Goal: Information Seeking & Learning: Learn about a topic

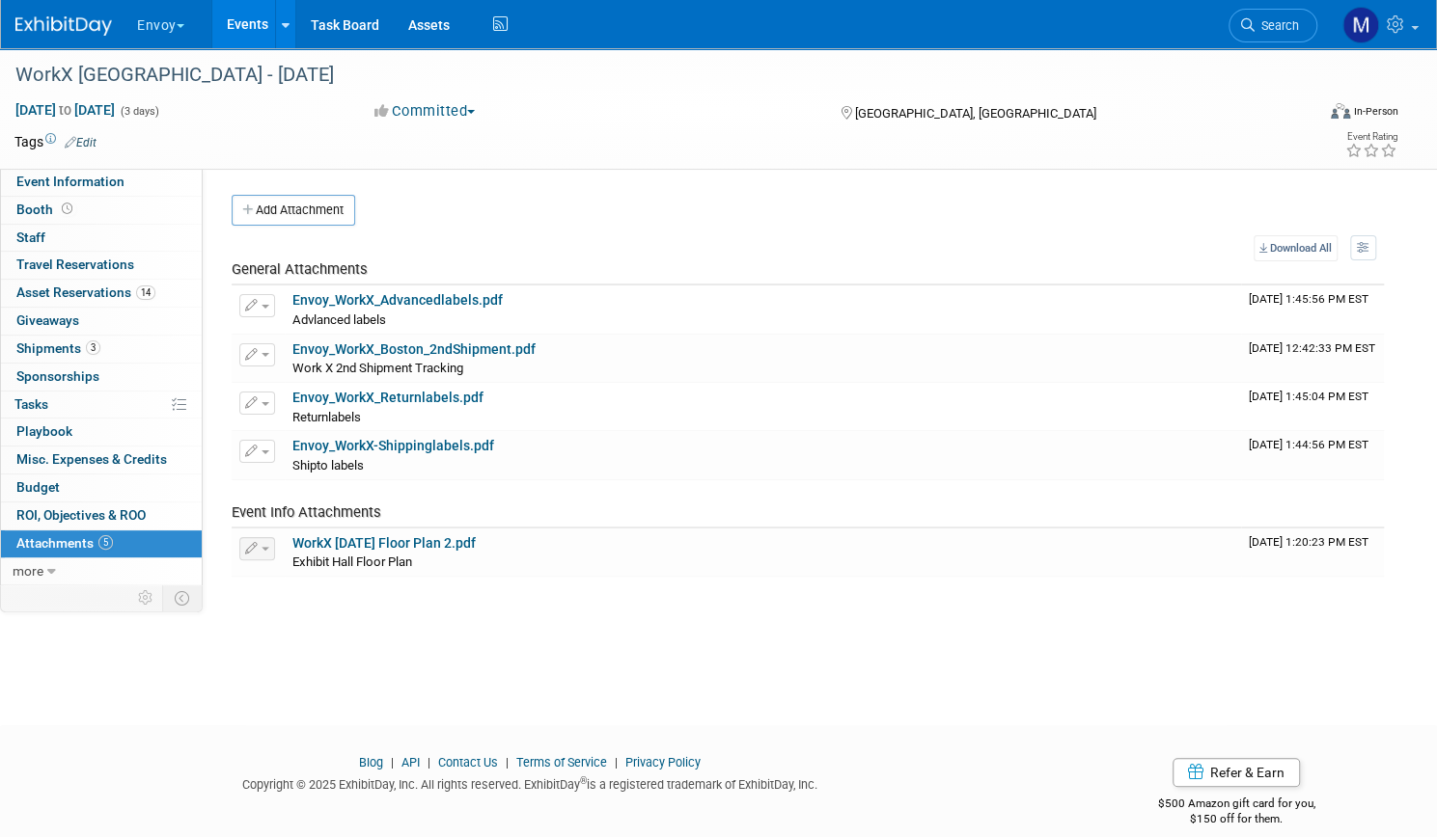
click at [283, 20] on link "Events" at bounding box center [247, 24] width 70 height 48
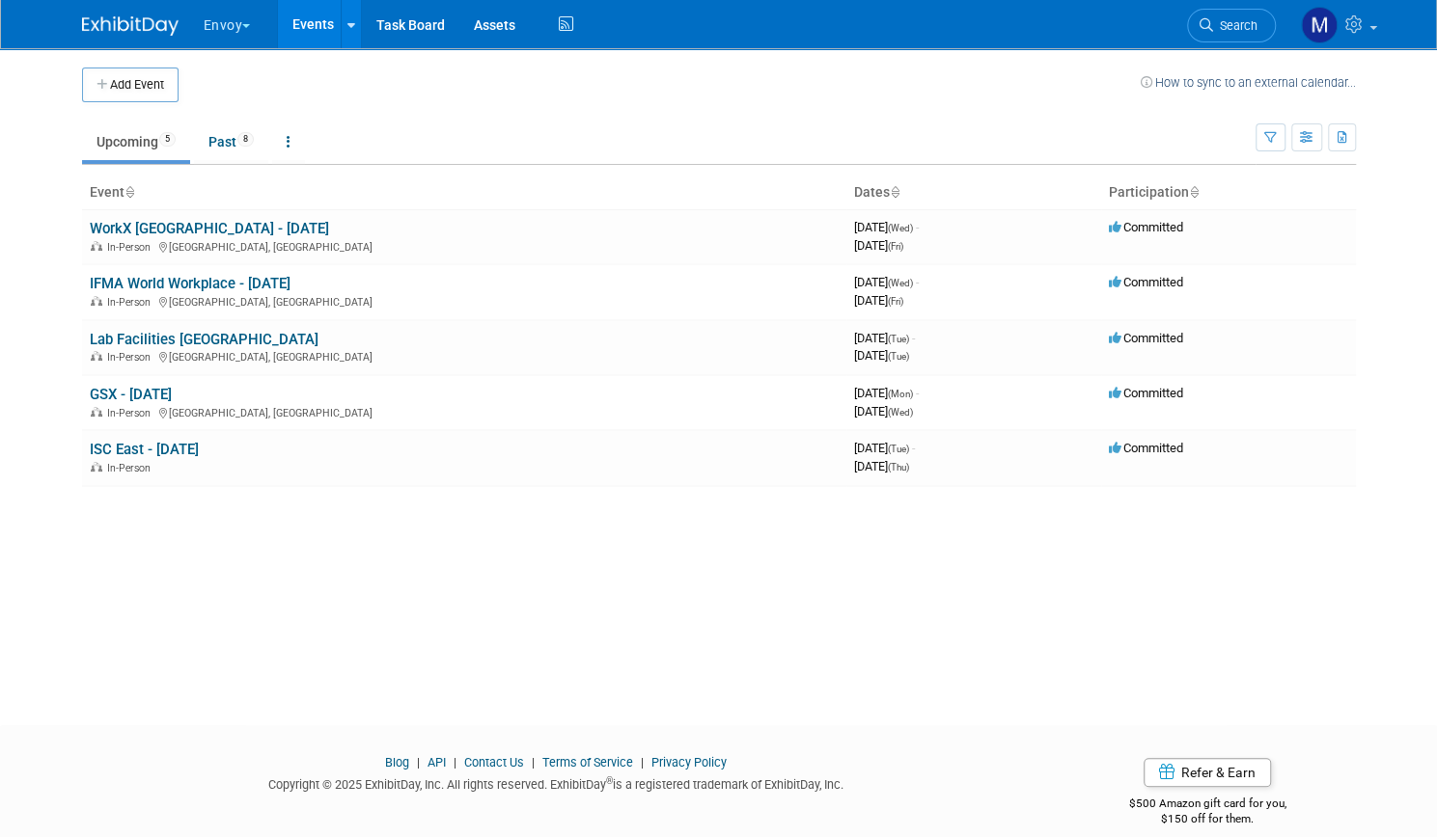
click at [206, 19] on button "Envoy" at bounding box center [238, 21] width 73 height 42
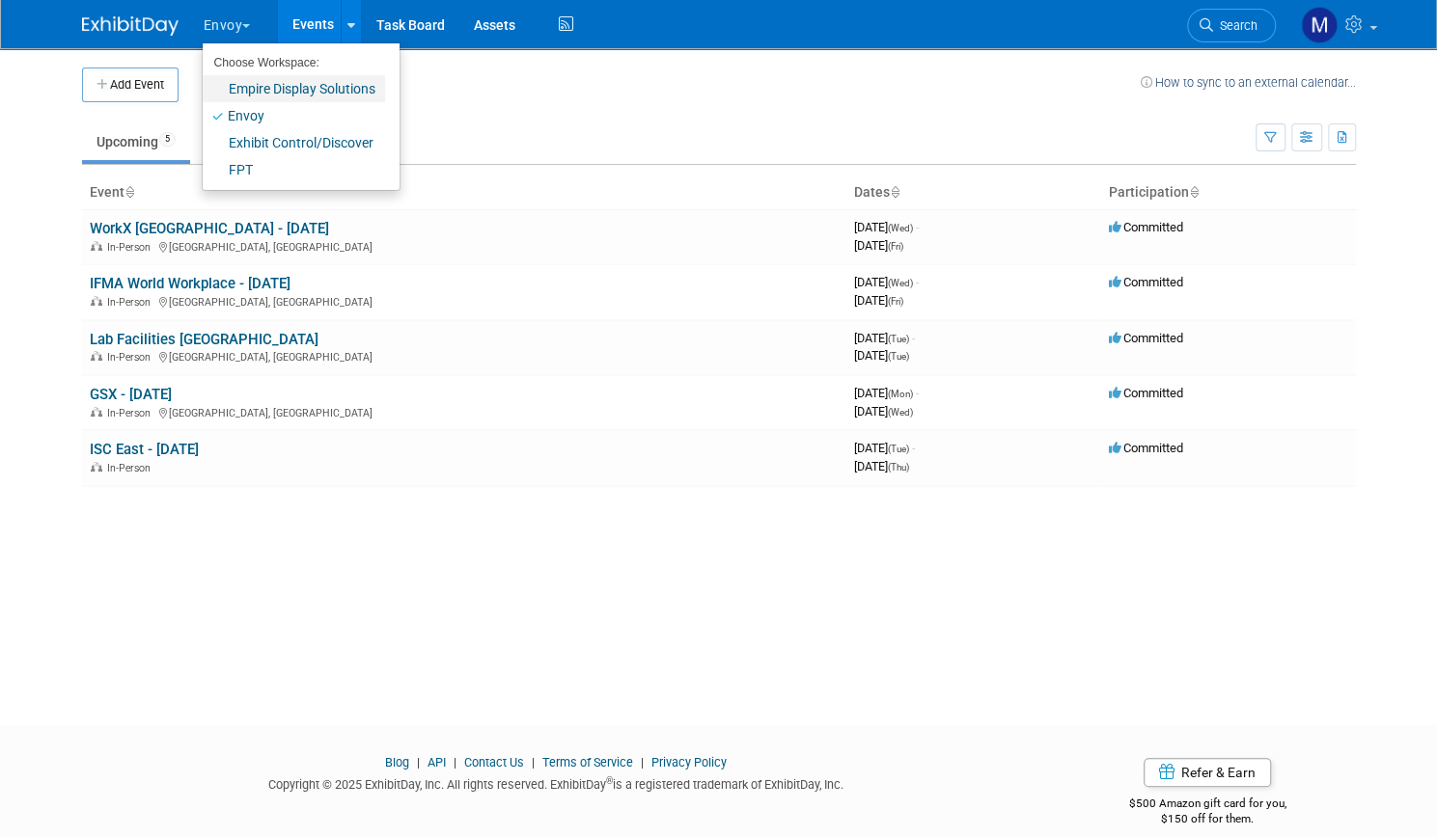
click at [239, 86] on link "Empire Display Solutions" at bounding box center [294, 88] width 182 height 27
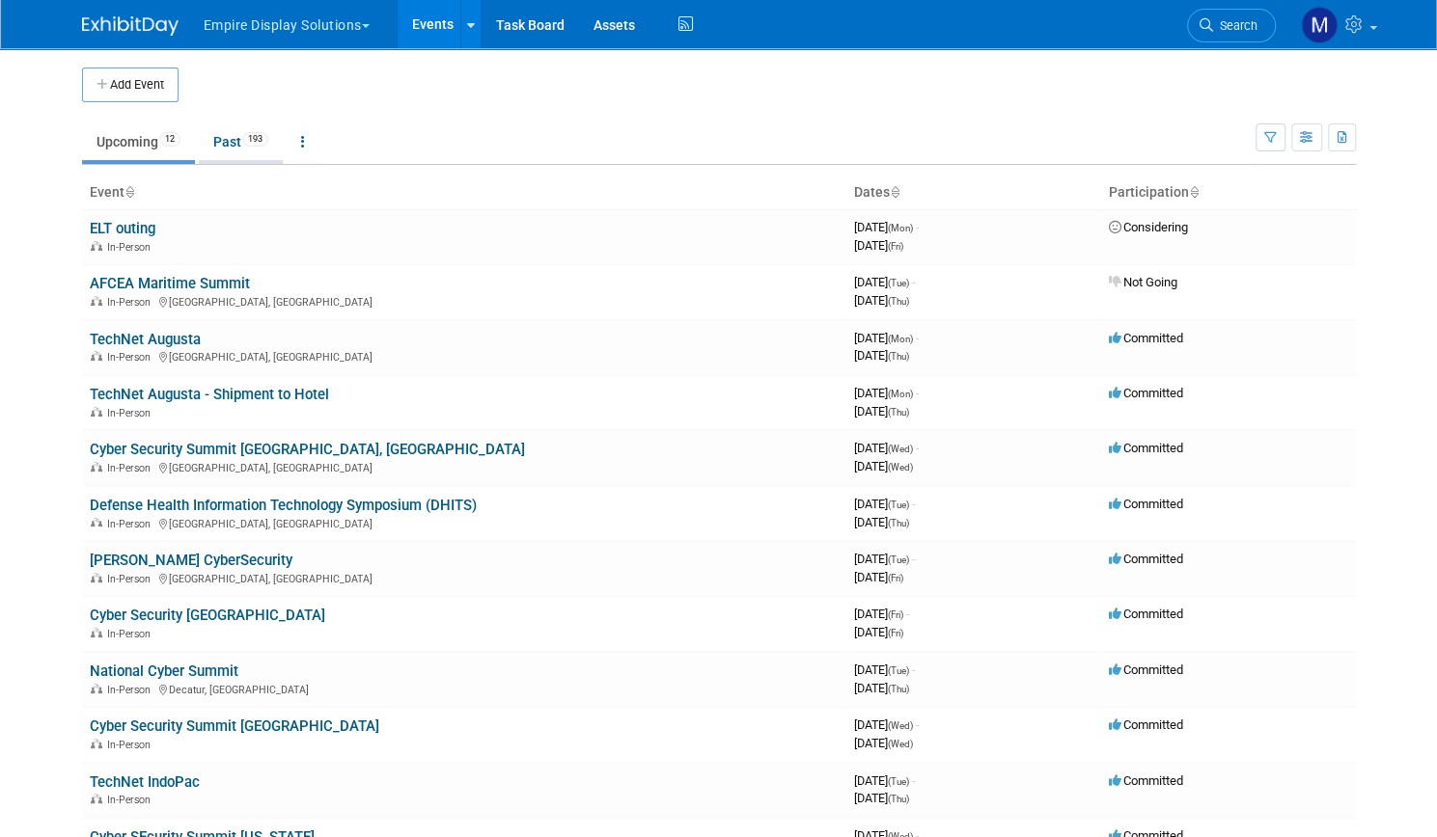
click at [233, 143] on link "Past 193" at bounding box center [241, 141] width 84 height 37
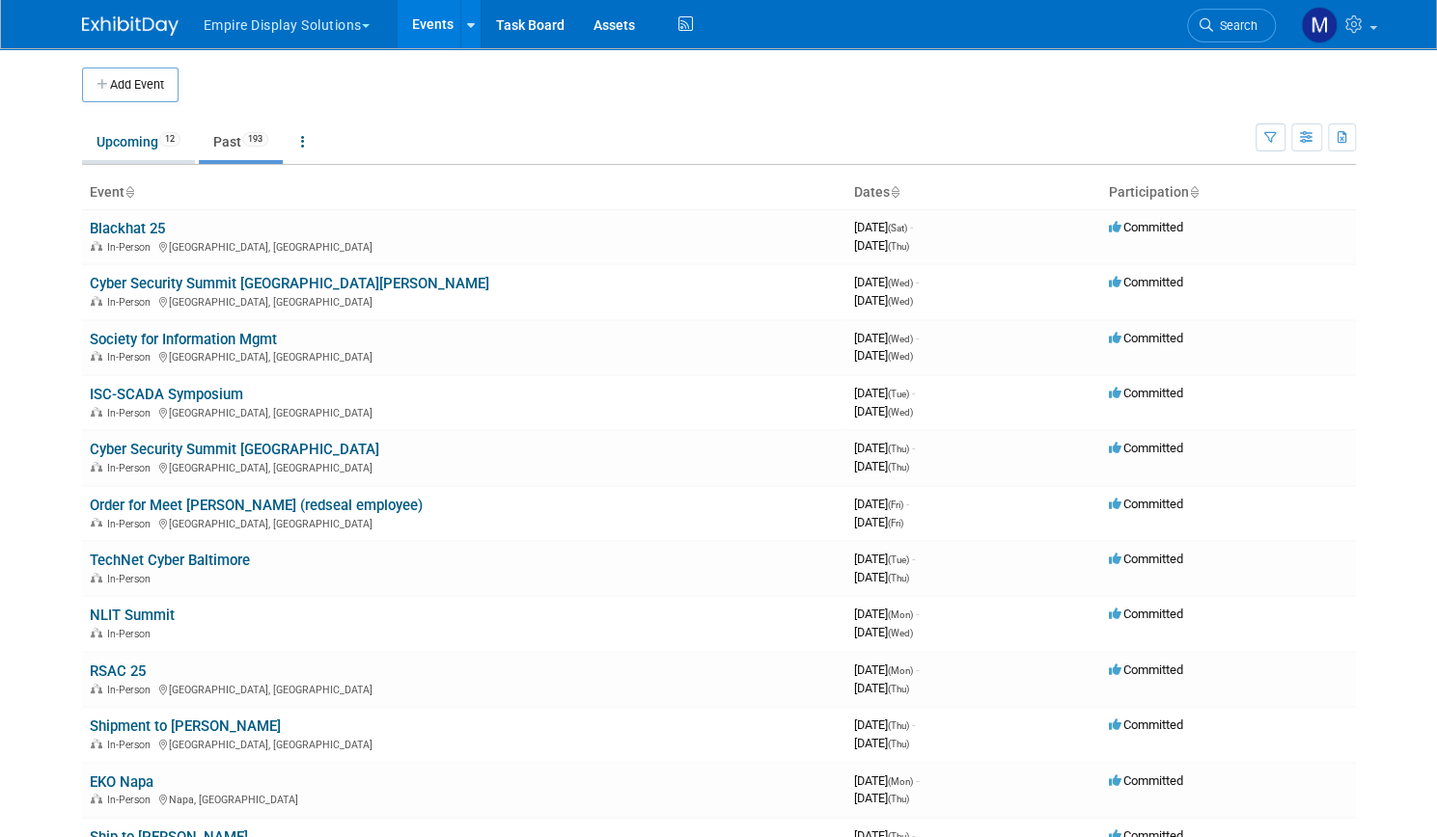
click at [137, 136] on link "Upcoming 12" at bounding box center [138, 141] width 113 height 37
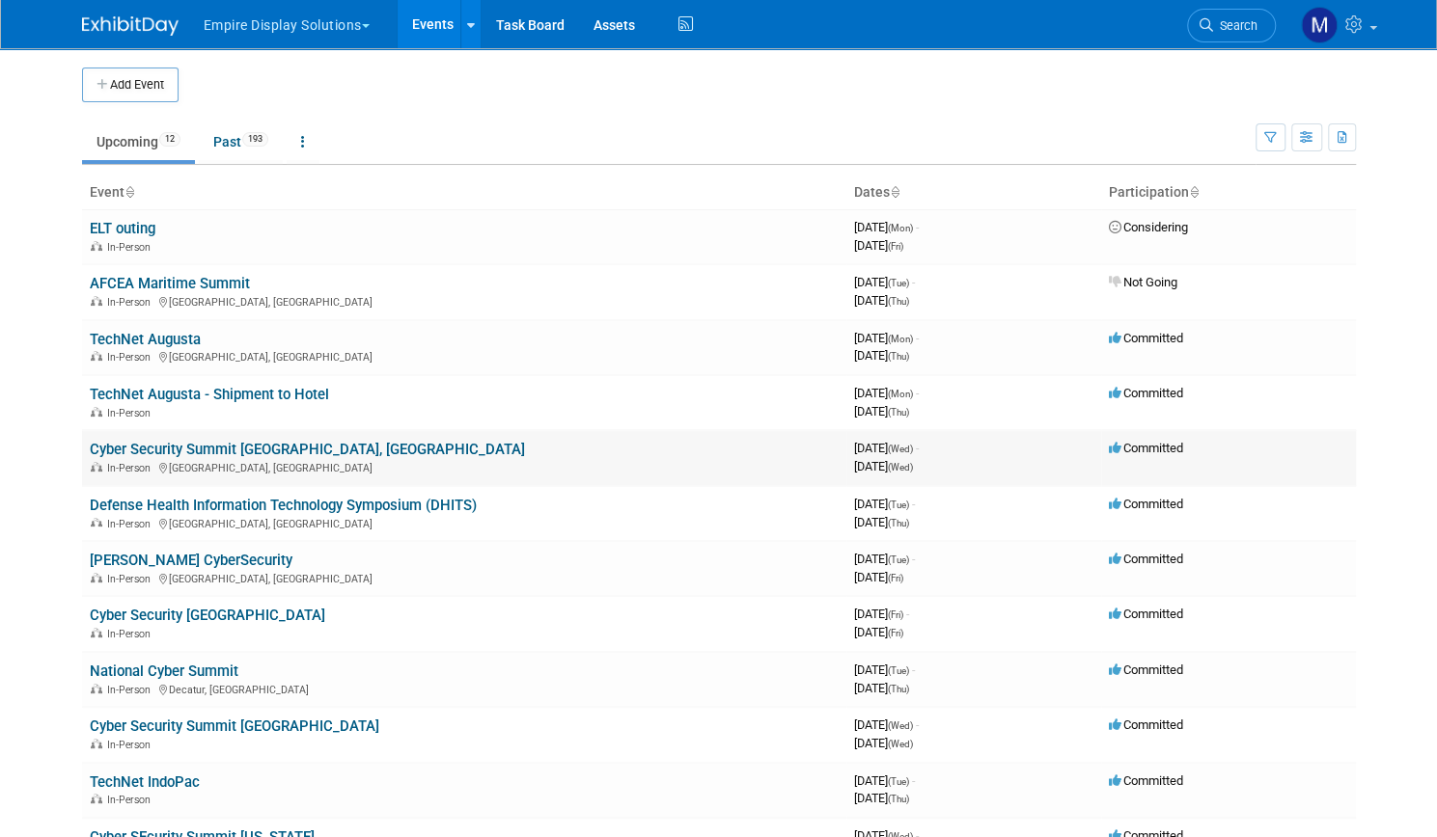
click at [201, 438] on td "Cyber Security Summit [GEOGRAPHIC_DATA], [GEOGRAPHIC_DATA] In-Person [GEOGRAPHI…" at bounding box center [464, 457] width 764 height 55
click at [214, 453] on link "Cyber Security Summit [GEOGRAPHIC_DATA], [GEOGRAPHIC_DATA]" at bounding box center [307, 449] width 435 height 17
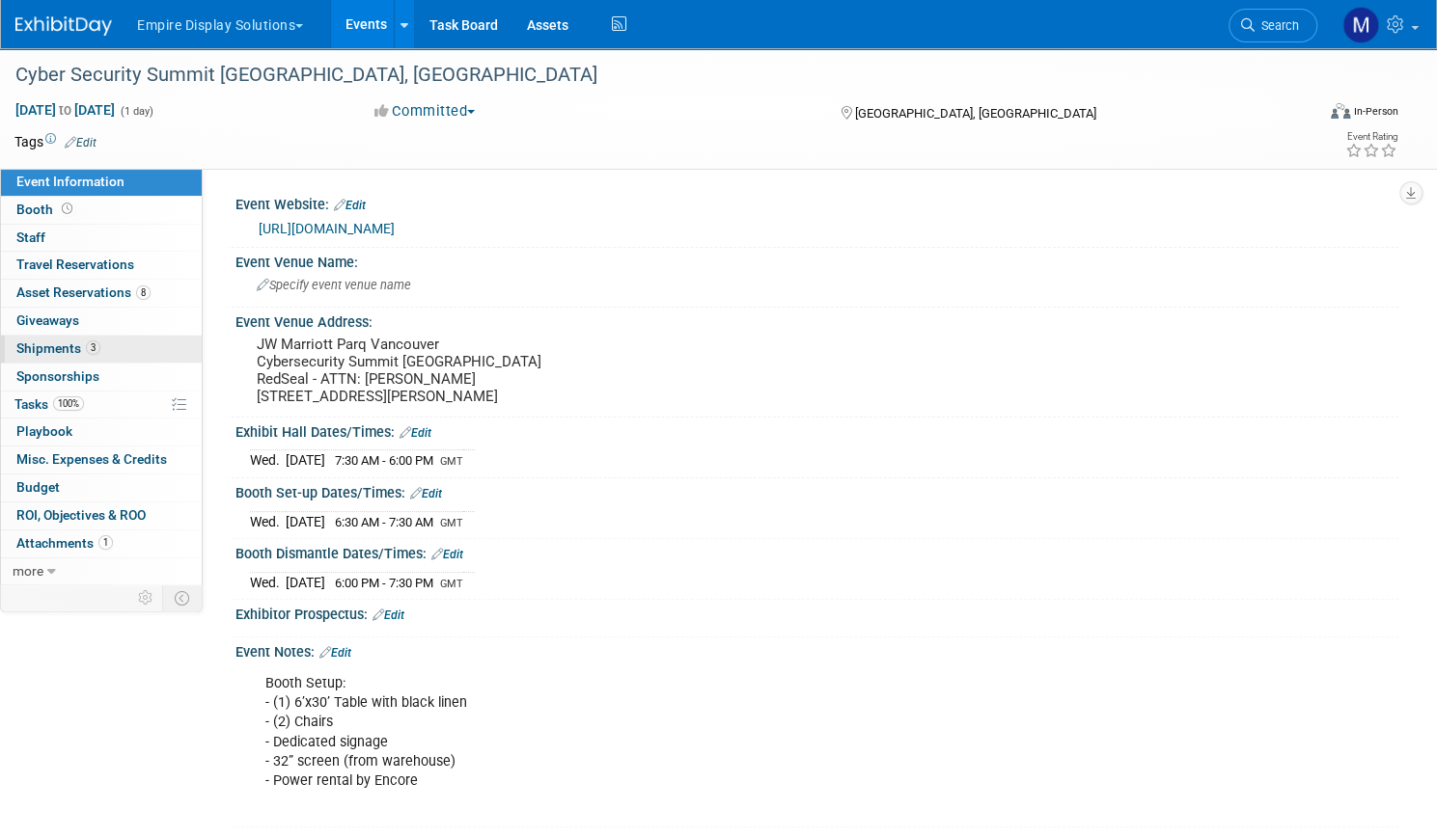
click at [100, 345] on span "Shipments 3" at bounding box center [58, 348] width 84 height 15
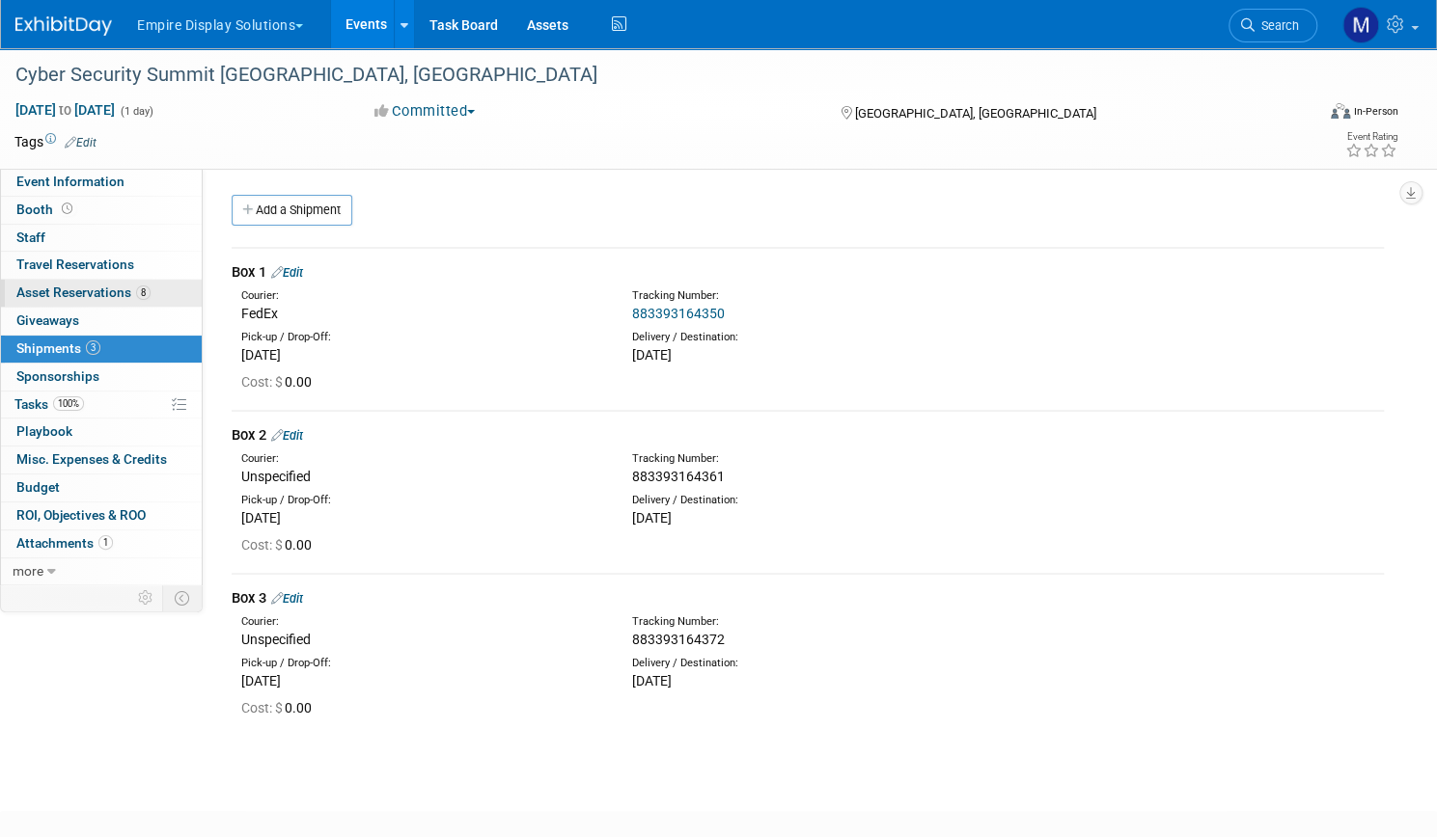
click at [143, 298] on span "Asset Reservations 8" at bounding box center [83, 292] width 134 height 15
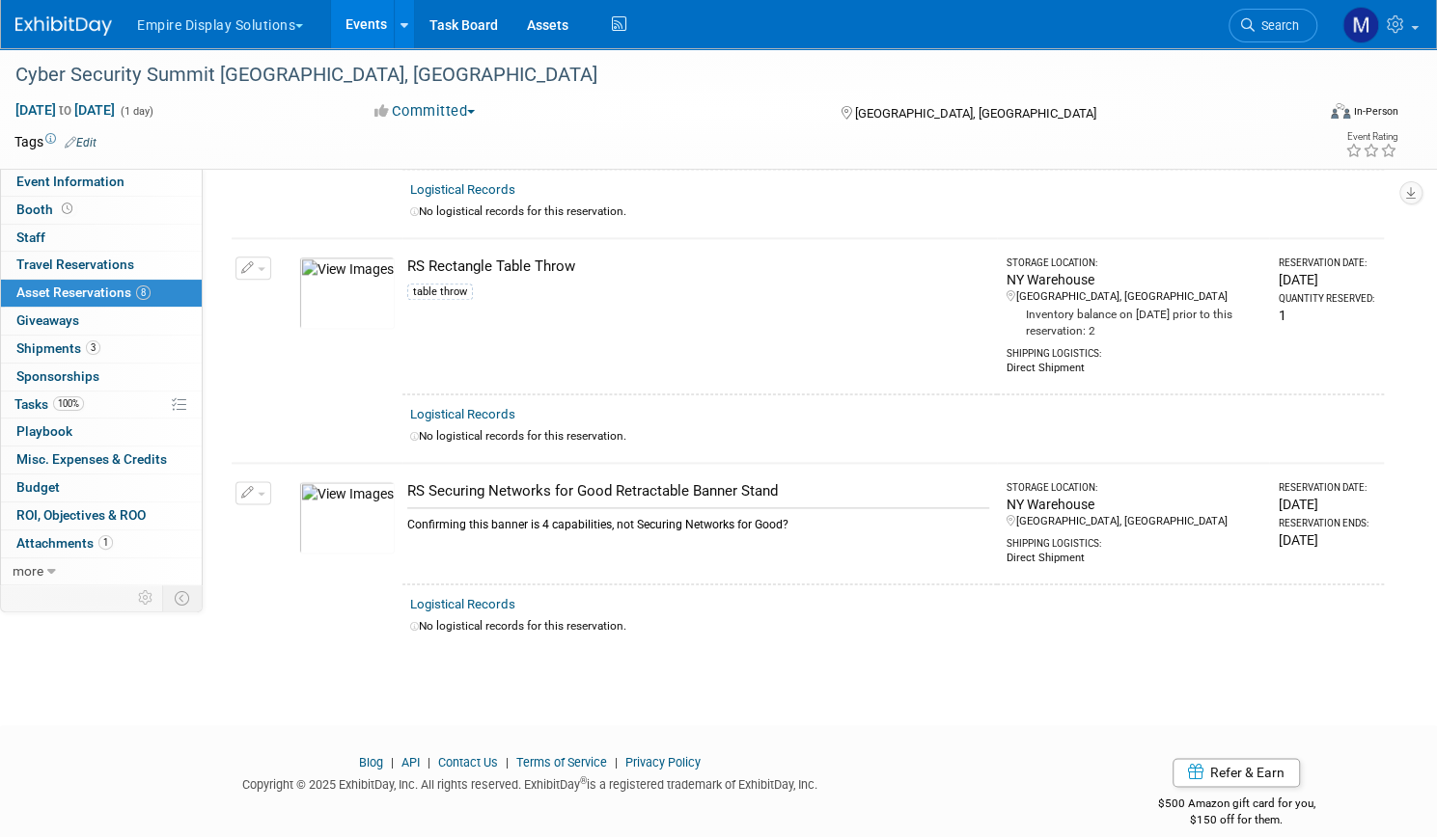
scroll to position [1303, 0]
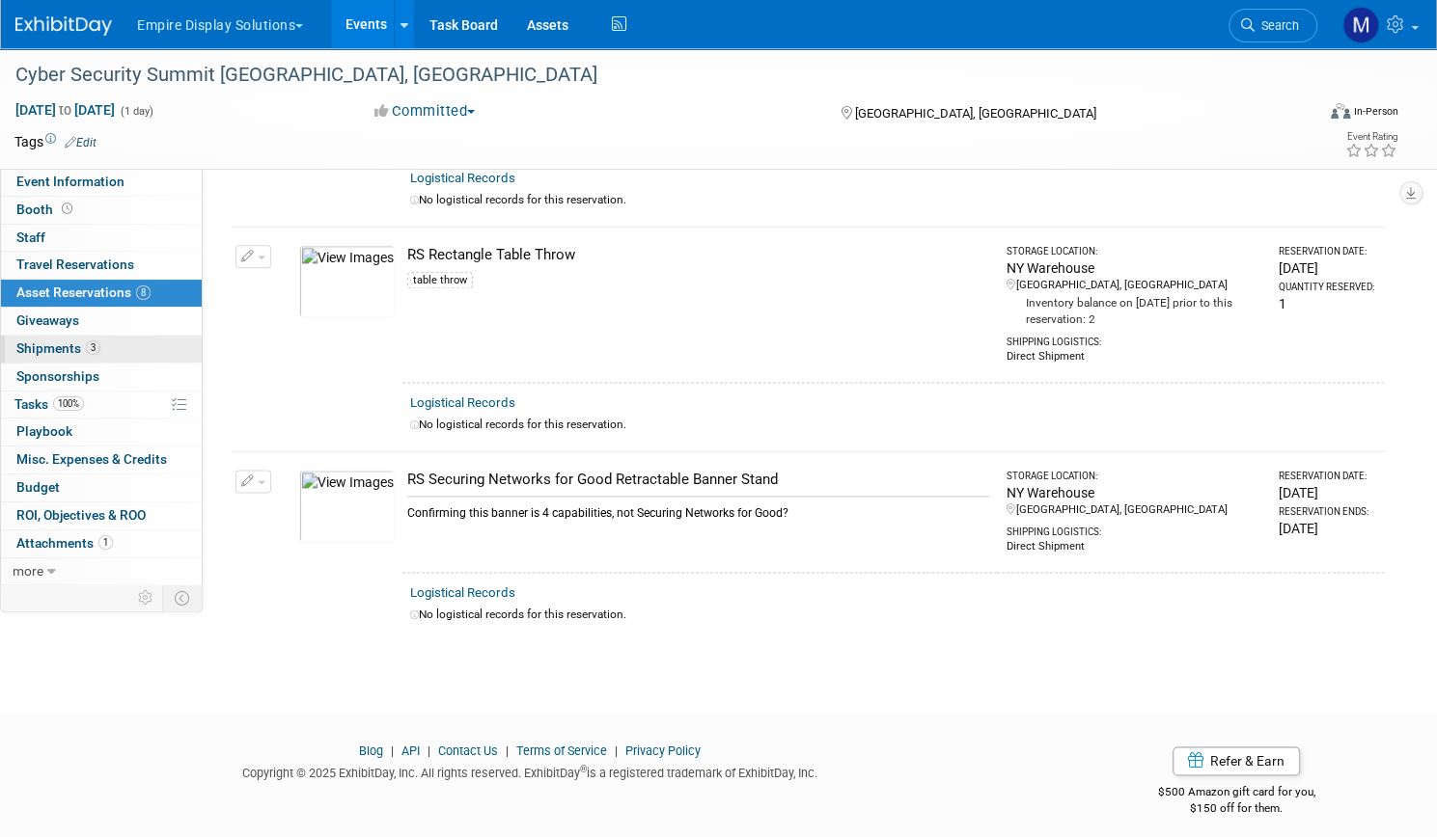
click at [100, 348] on span "Shipments 3" at bounding box center [58, 348] width 84 height 15
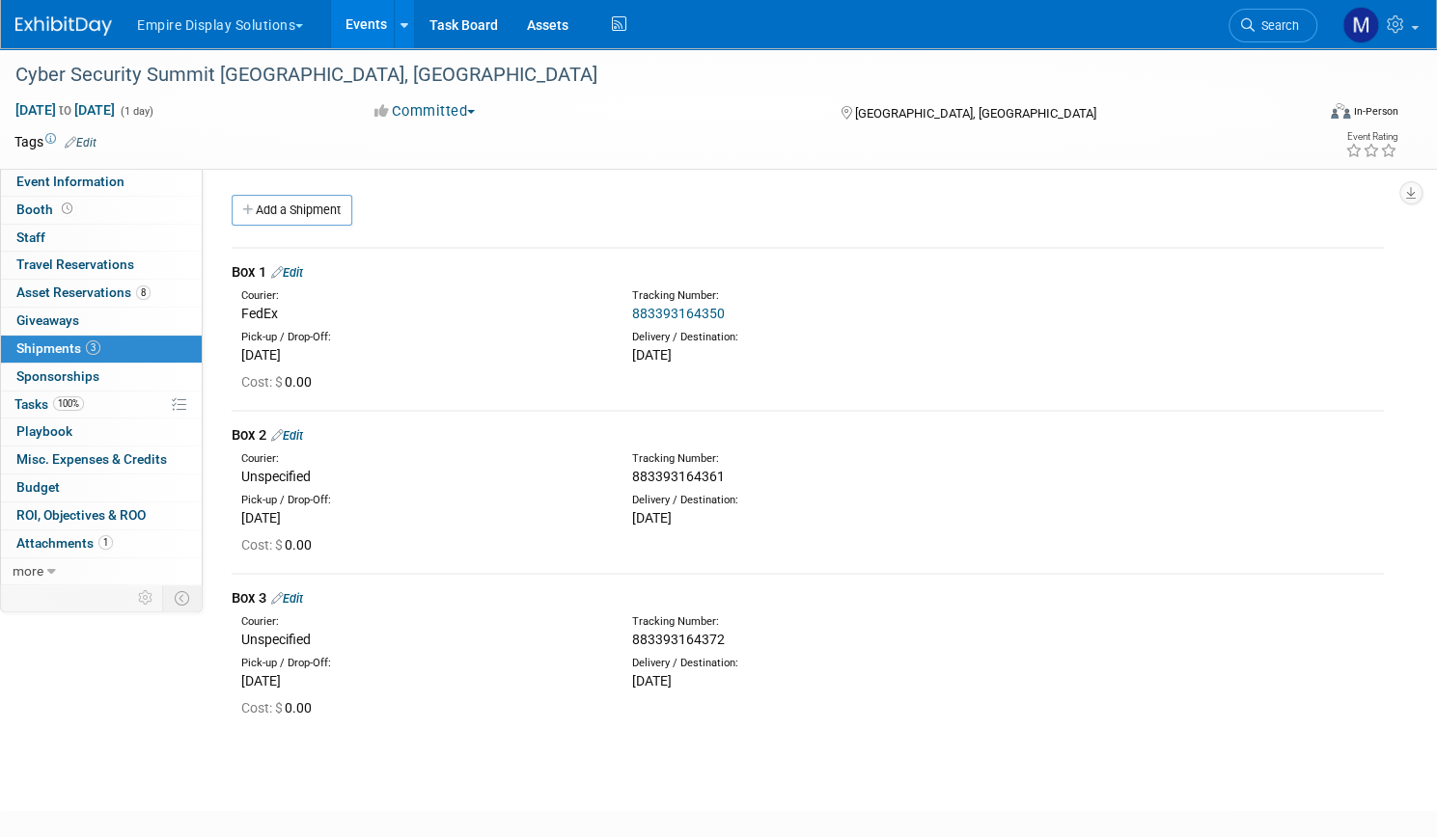
click at [707, 310] on link "883393164350" at bounding box center [678, 313] width 93 height 15
click at [124, 182] on span "Event Information" at bounding box center [70, 181] width 108 height 15
